Goal: Use online tool/utility: Utilize a website feature to perform a specific function

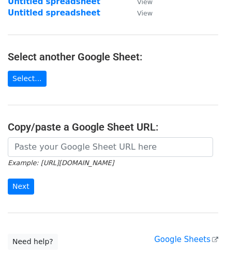
scroll to position [147, 0]
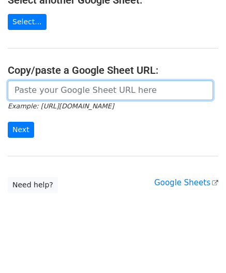
click at [39, 89] on input "url" at bounding box center [110, 91] width 205 height 20
paste input "https://docs.google.com/spreadsheets/d/1OdxbKiCTYTSzEMfu5CcwB4CuNJCg_JN03DUIwLf…"
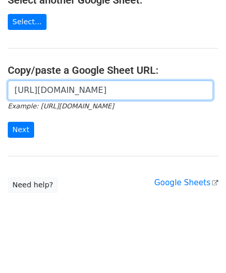
scroll to position [0, 225]
type input "https://docs.google.com/spreadsheets/d/1OdxbKiCTYTSzEMfu5CcwB4CuNJCg_JN03DUIwLf…"
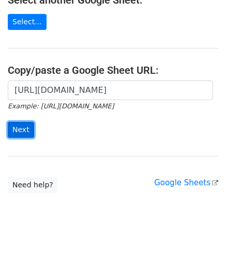
click at [23, 130] on input "Next" at bounding box center [21, 130] width 26 height 16
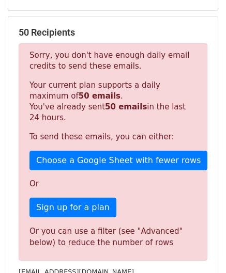
scroll to position [349, 0]
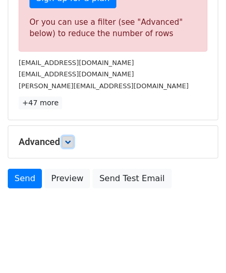
click at [73, 138] on link at bounding box center [67, 141] width 11 height 11
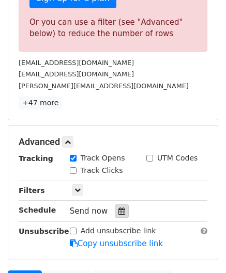
click at [118, 208] on icon at bounding box center [121, 211] width 7 height 7
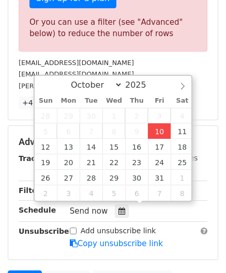
type input "[DATE] 12:00"
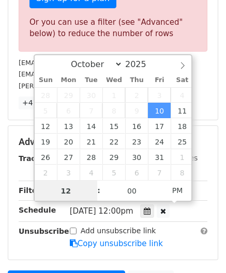
paste input "0"
type input "10"
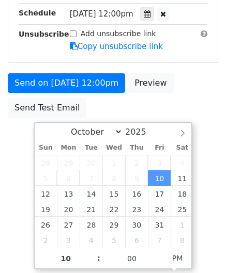
type input "[DATE] 22:00"
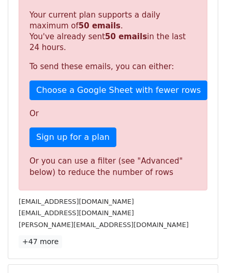
scroll to position [474, 0]
